Goal: Information Seeking & Learning: Check status

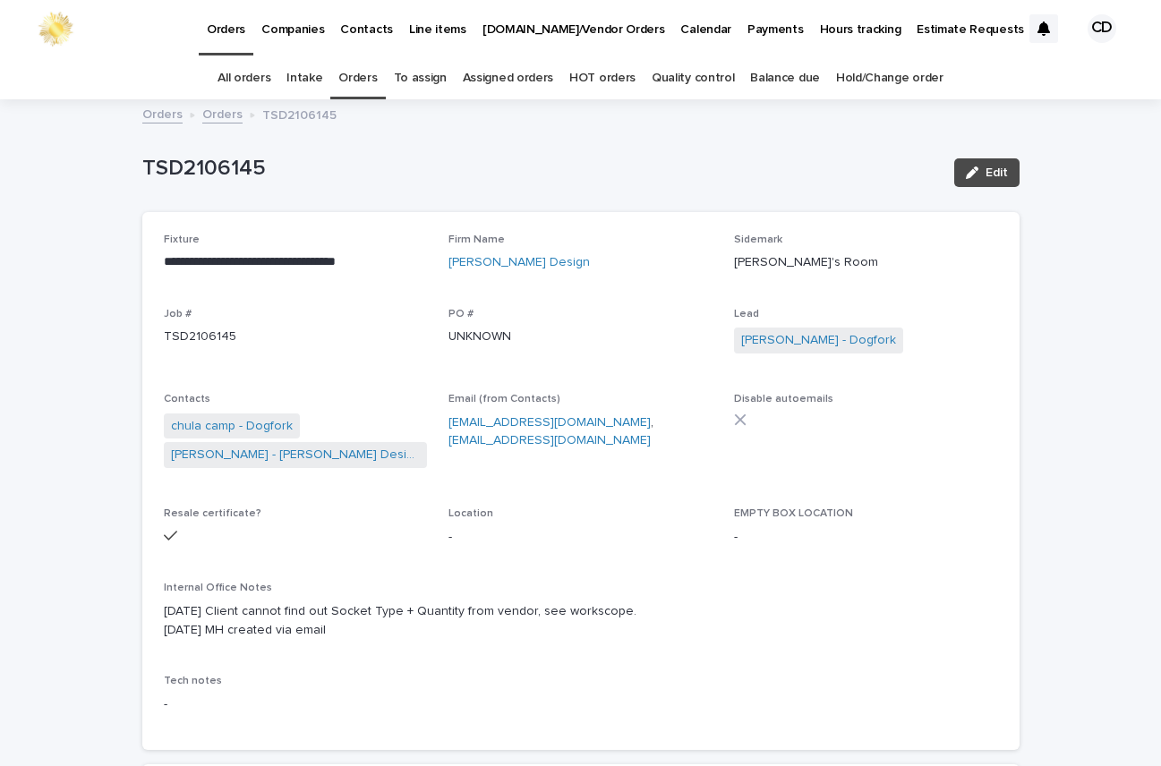
click at [359, 78] on link "Orders" at bounding box center [357, 78] width 38 height 42
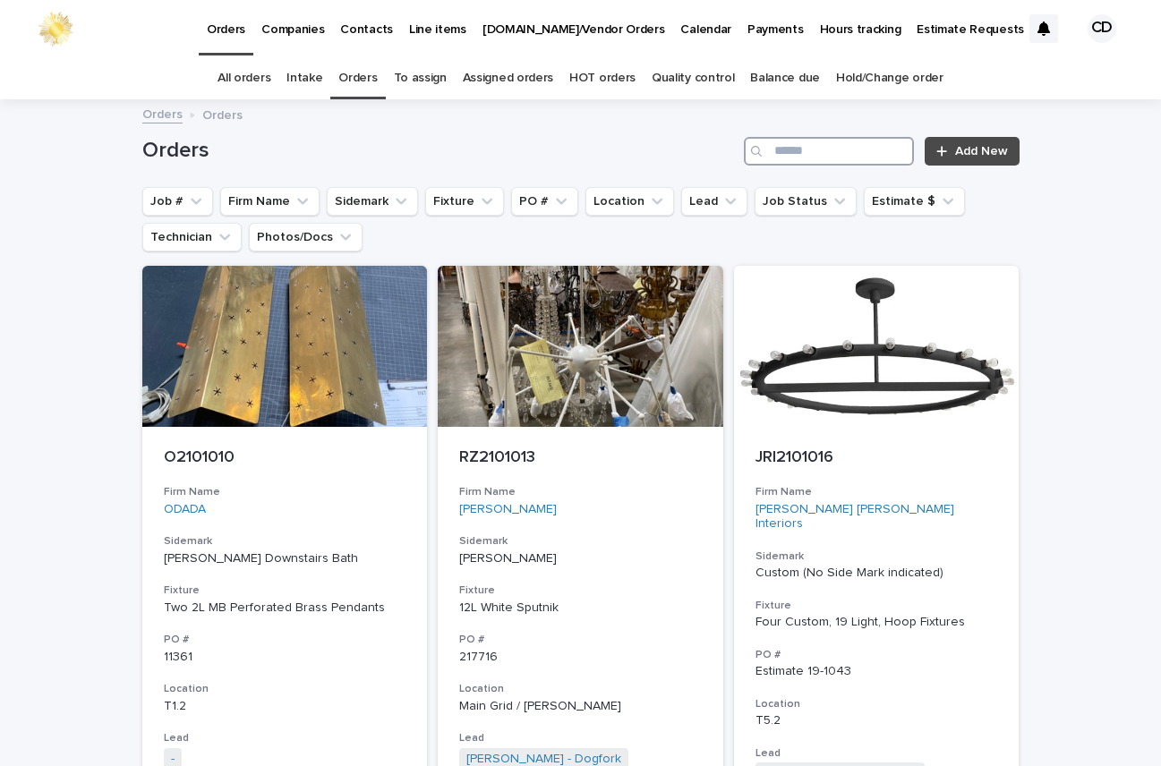
click at [873, 150] on input "Search" at bounding box center [829, 151] width 170 height 29
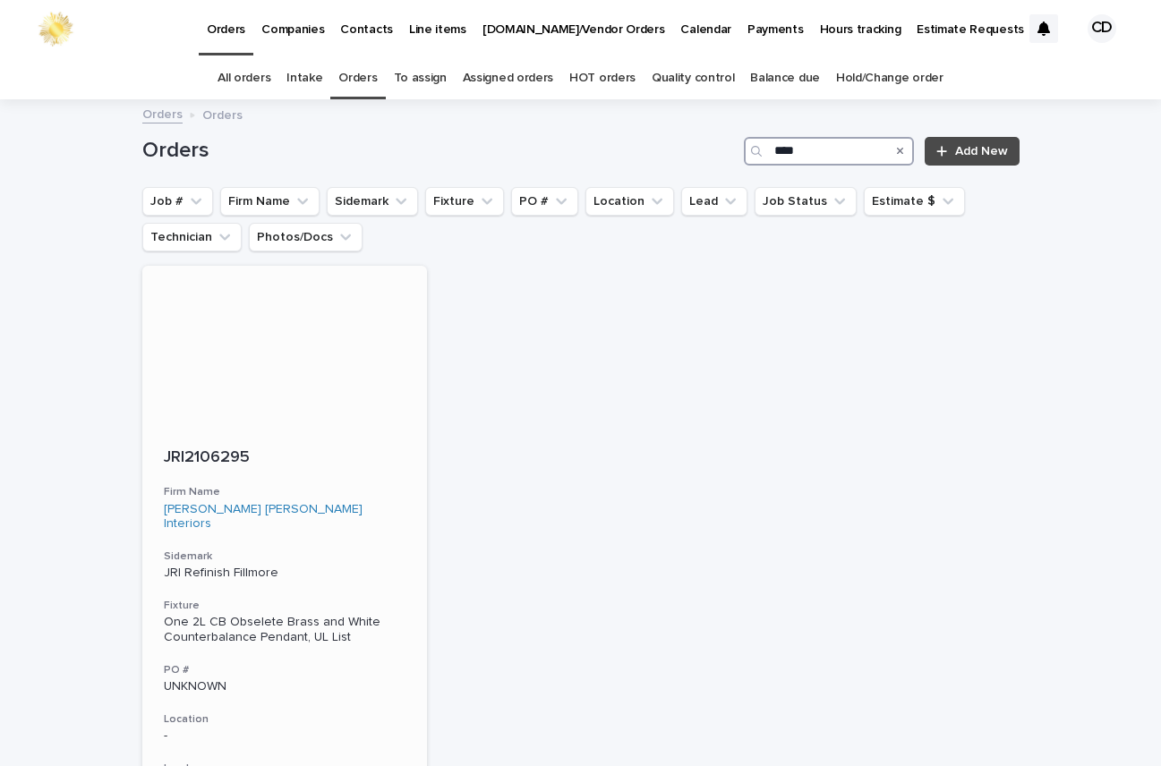
type input "****"
click at [353, 498] on h3 "Firm Name" at bounding box center [285, 492] width 243 height 14
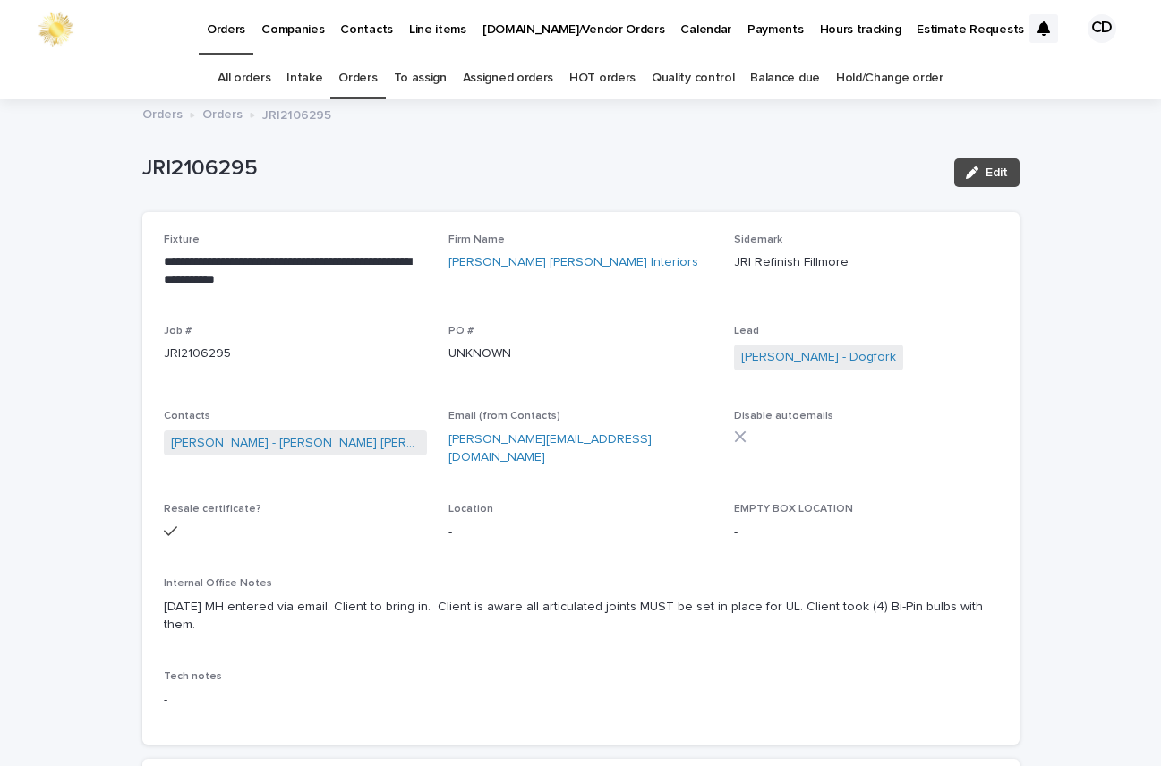
click at [361, 75] on link "Orders" at bounding box center [357, 78] width 38 height 42
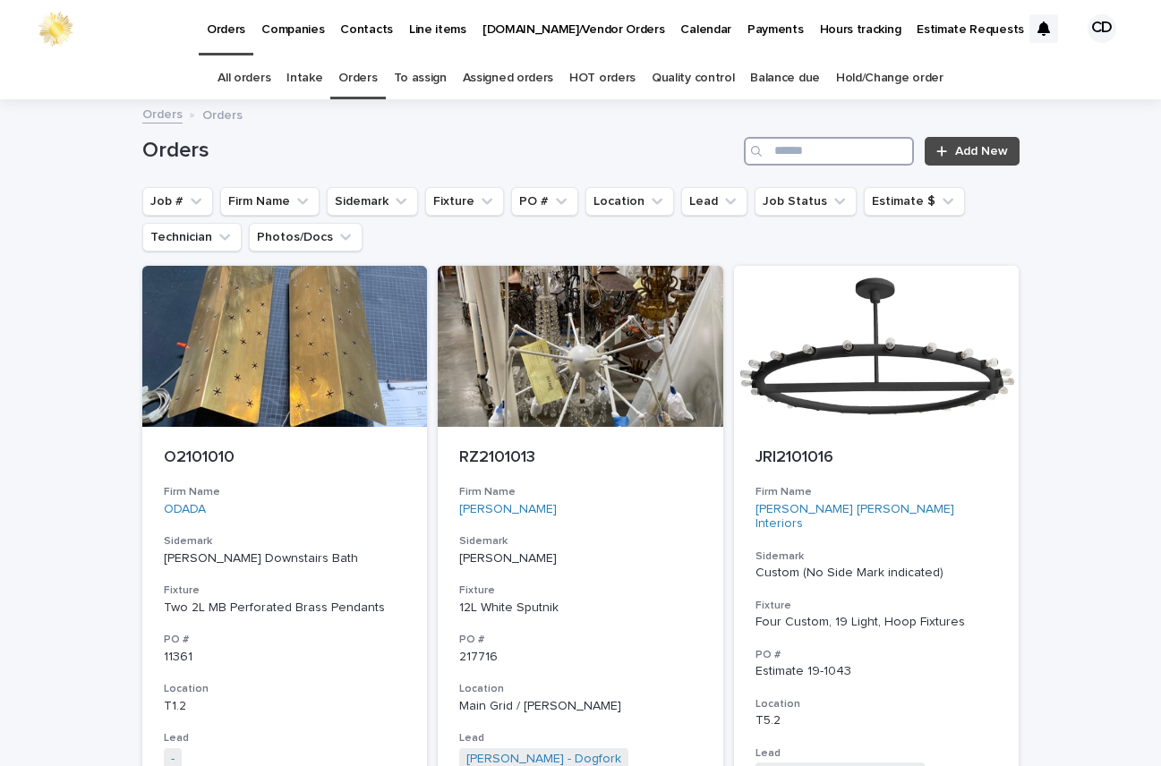
click at [895, 151] on input "Search" at bounding box center [829, 151] width 170 height 29
type input "****"
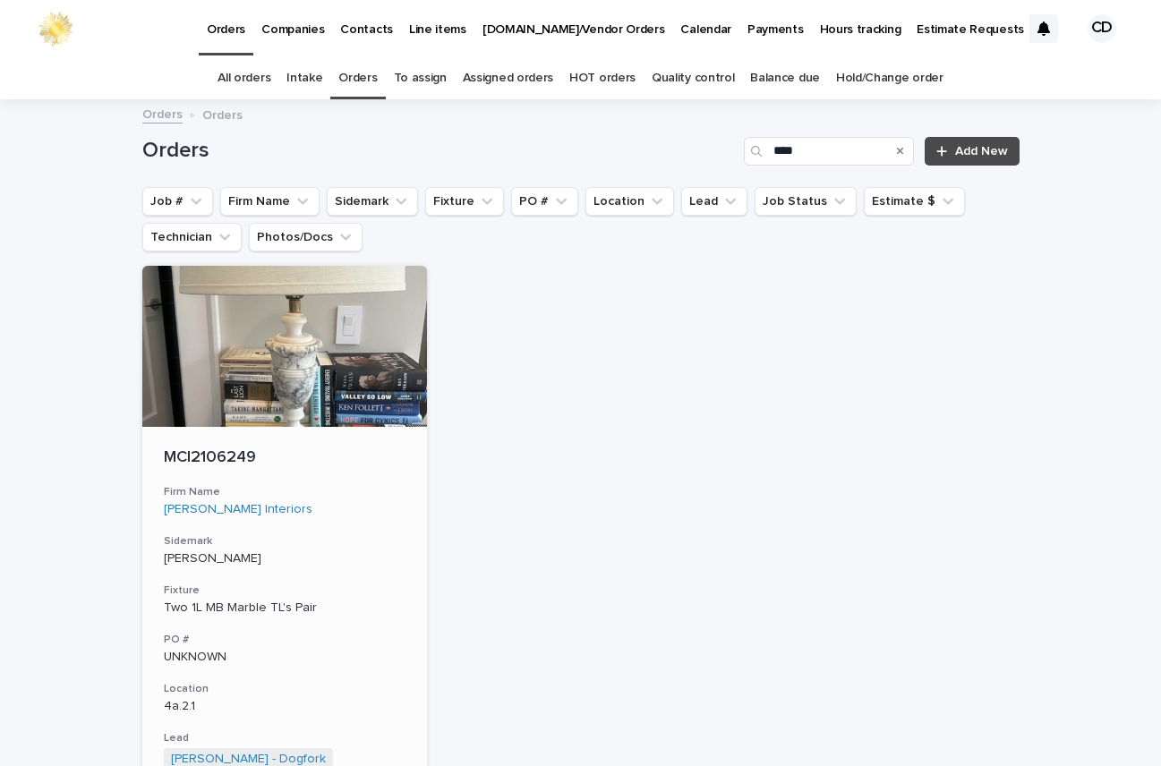
click at [328, 546] on h3 "Sidemark" at bounding box center [285, 541] width 243 height 14
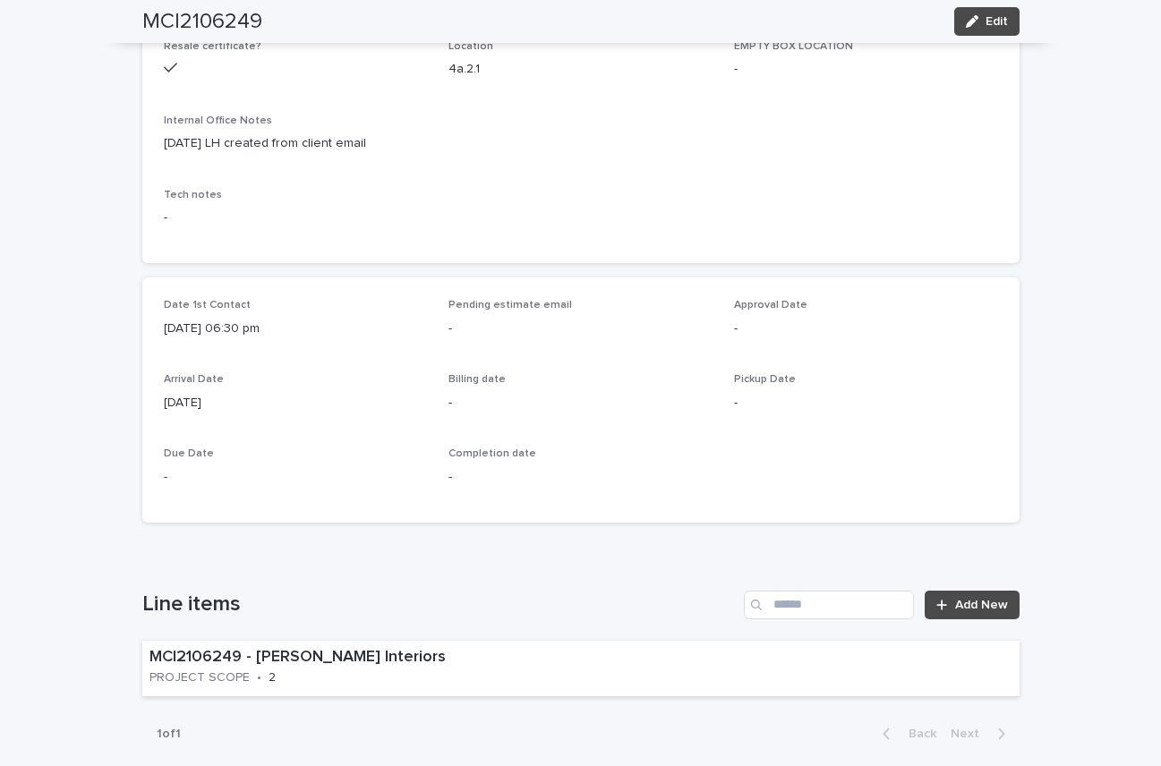
scroll to position [929, 0]
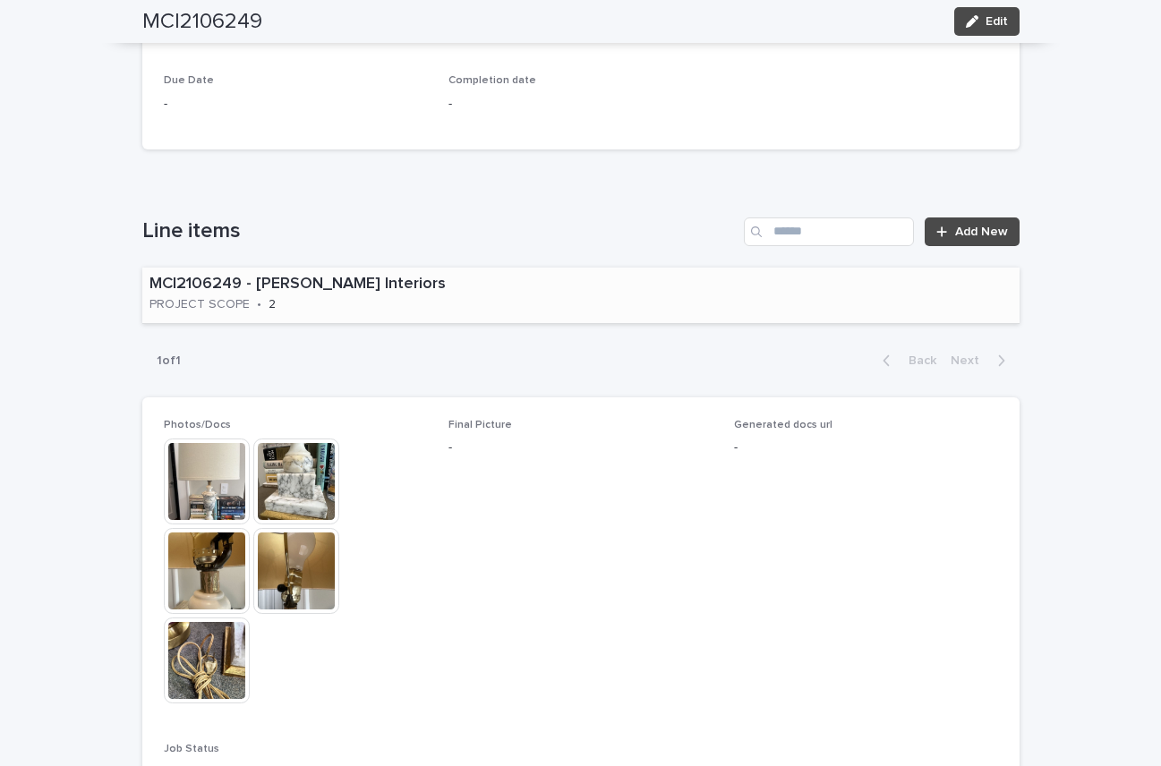
click at [525, 291] on div "MCI2106249 - [PERSON_NAME] Interiors PROJECT SCOPE • 2" at bounding box center [360, 295] width 437 height 55
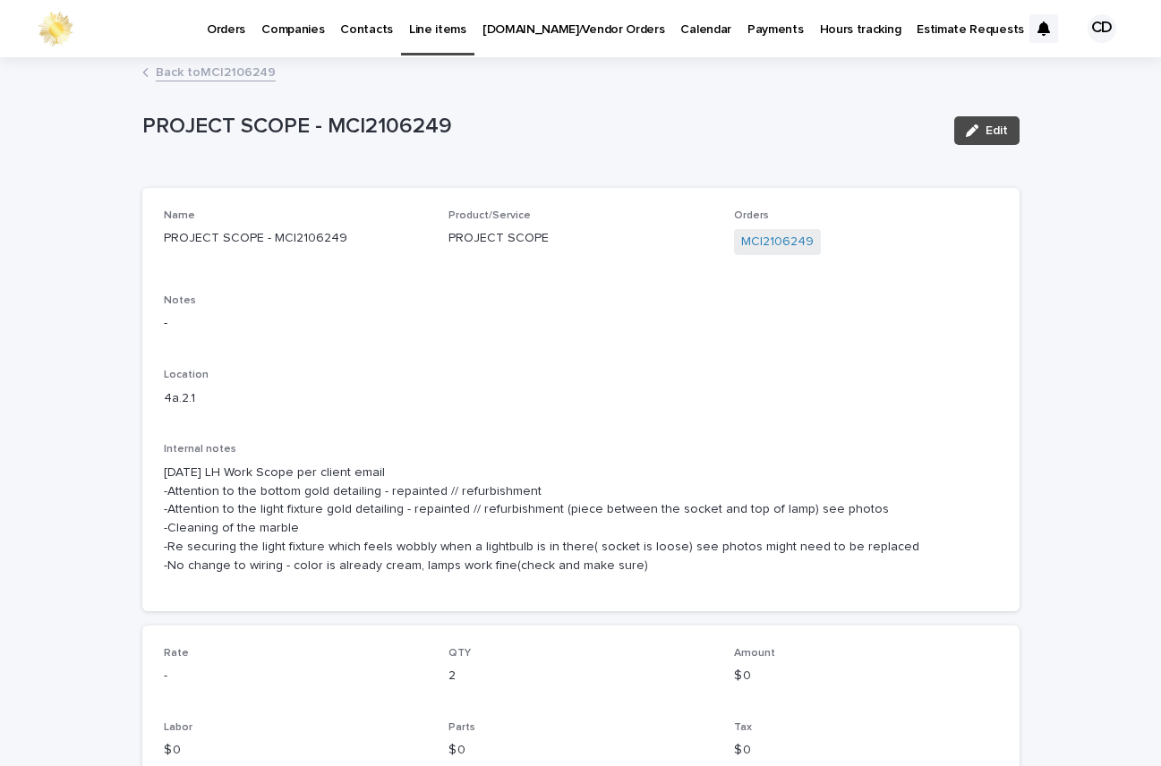
click at [234, 68] on link "Back to MCI2106249" at bounding box center [216, 71] width 120 height 21
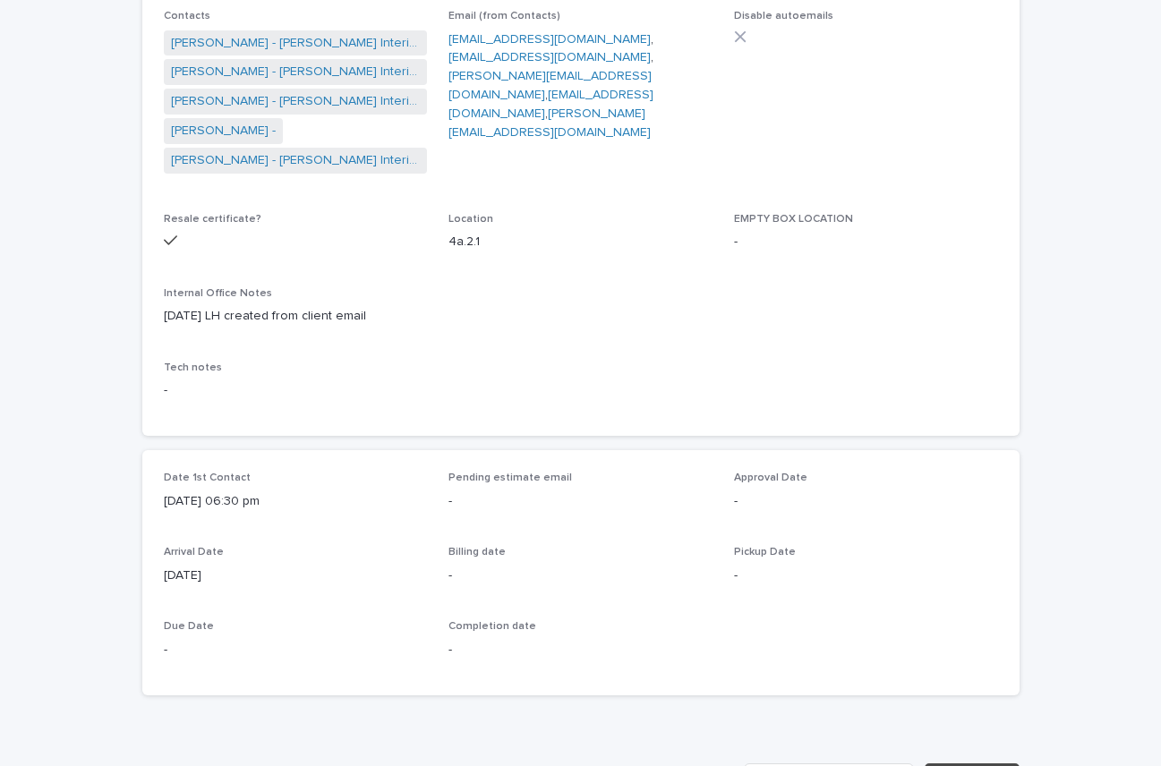
scroll to position [403, 0]
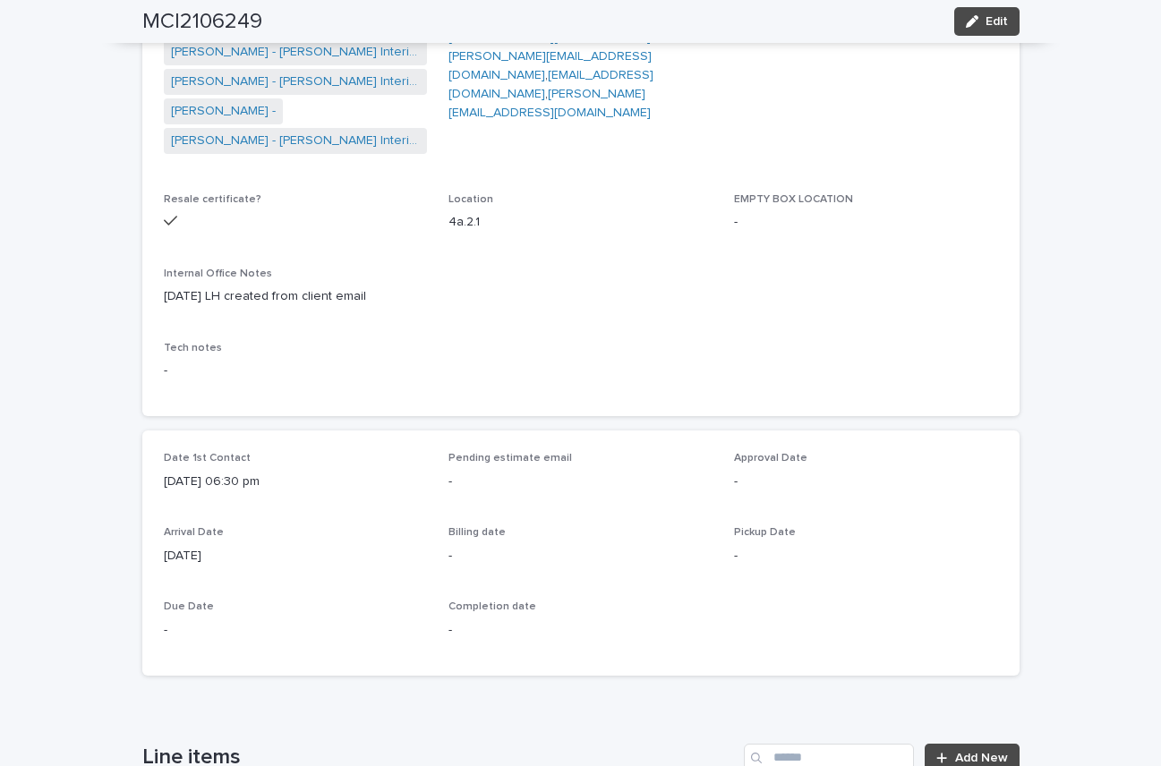
drag, startPoint x: 1138, startPoint y: 78, endPoint x: 1138, endPoint y: 33, distance: 44.7
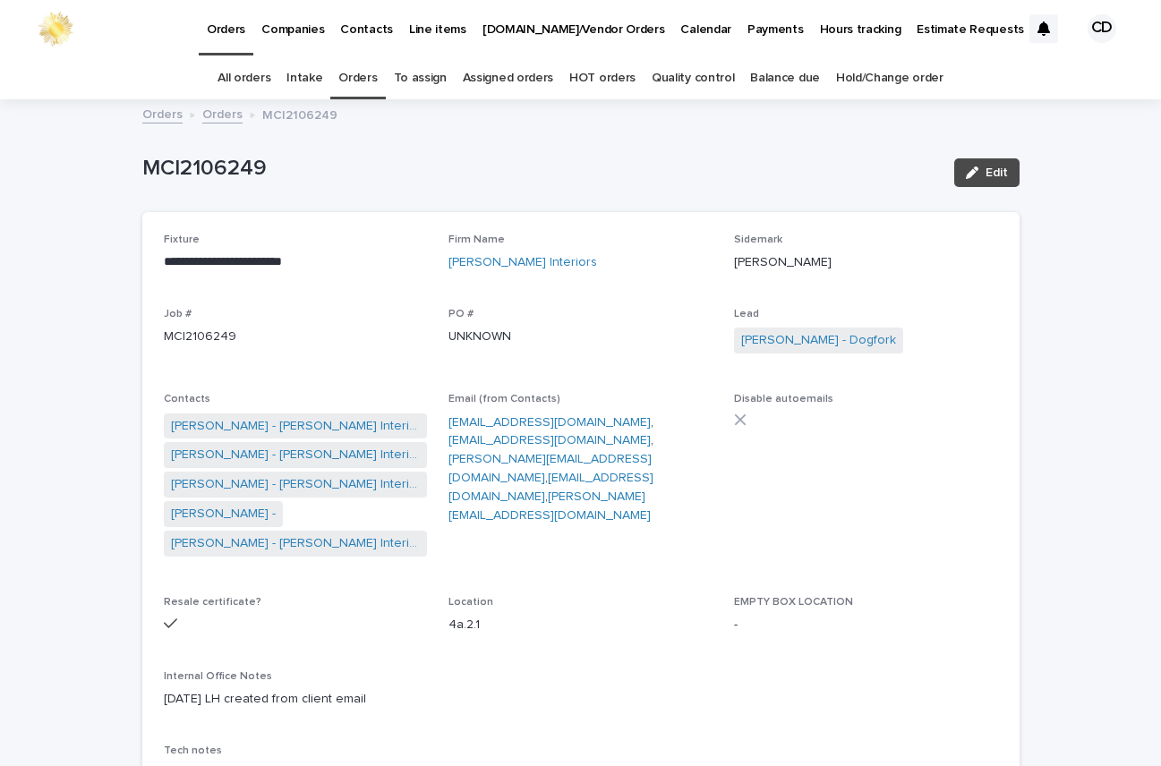
click at [353, 79] on link "Orders" at bounding box center [357, 78] width 38 height 42
